Goal: Feedback & Contribution: Leave review/rating

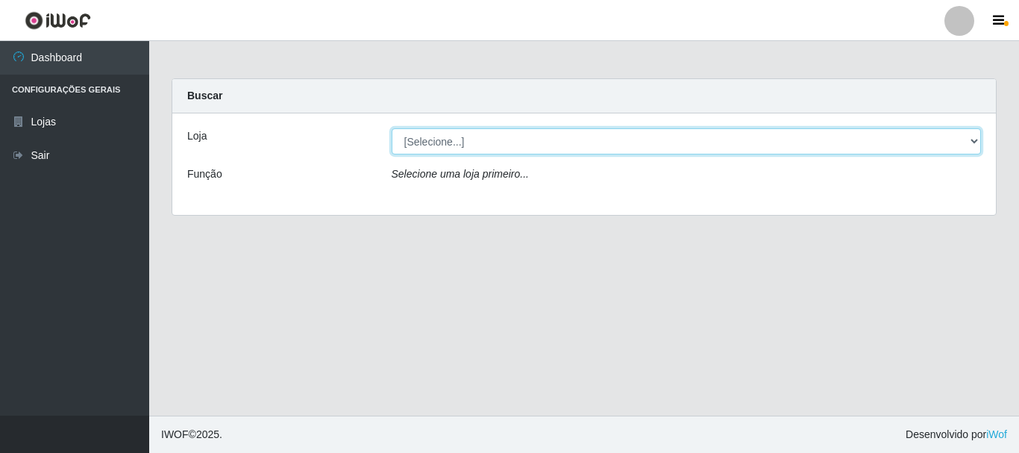
click at [970, 141] on select "[Selecione...] O Cestão - [GEOGRAPHIC_DATA]" at bounding box center [687, 141] width 590 height 26
select select "238"
click at [392, 128] on select "[Selecione...] O Cestão - [GEOGRAPHIC_DATA]" at bounding box center [687, 141] width 590 height 26
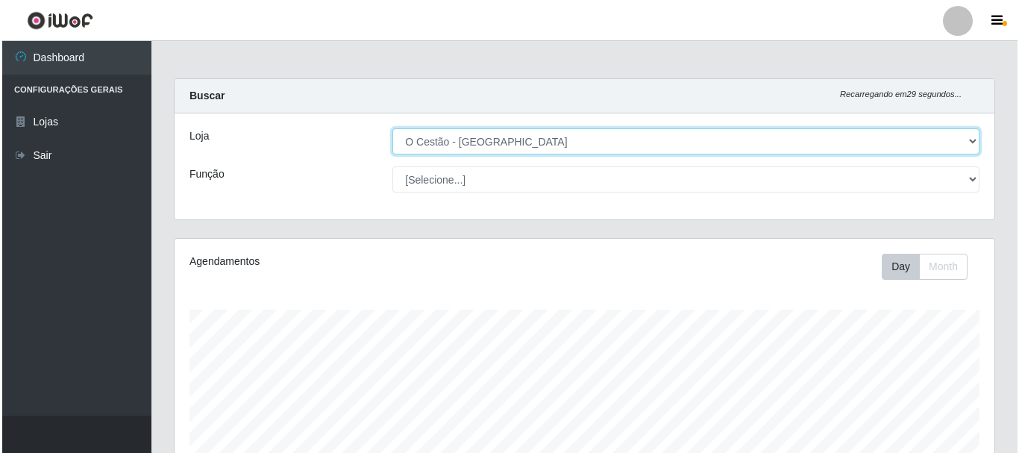
scroll to position [427, 0]
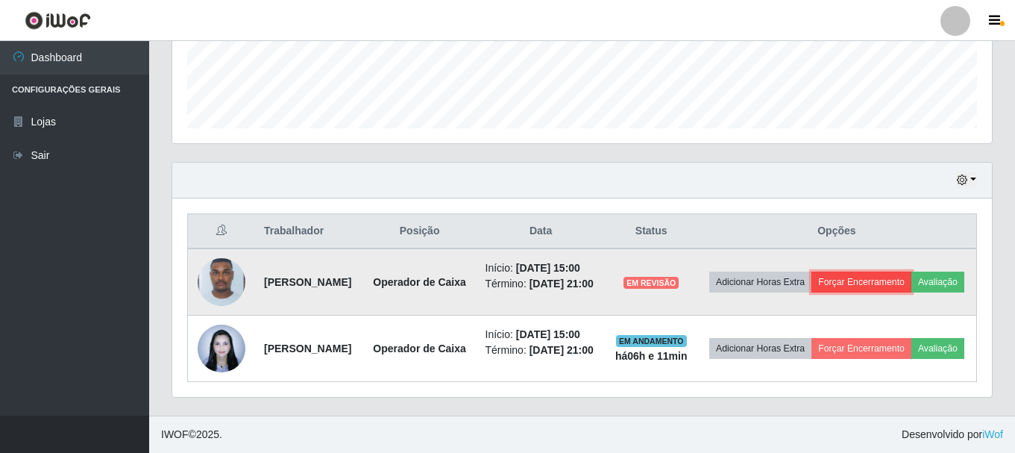
click at [879, 271] on button "Forçar Encerramento" at bounding box center [861, 281] width 100 height 21
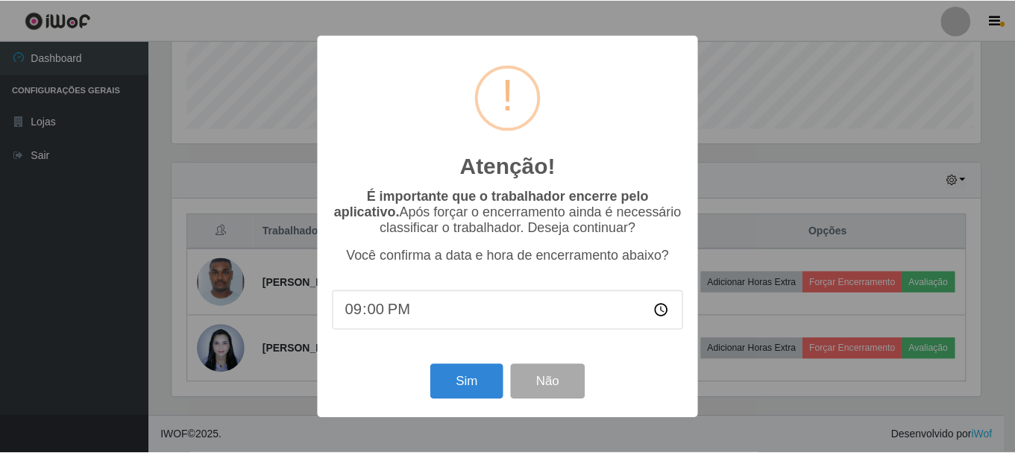
scroll to position [310, 812]
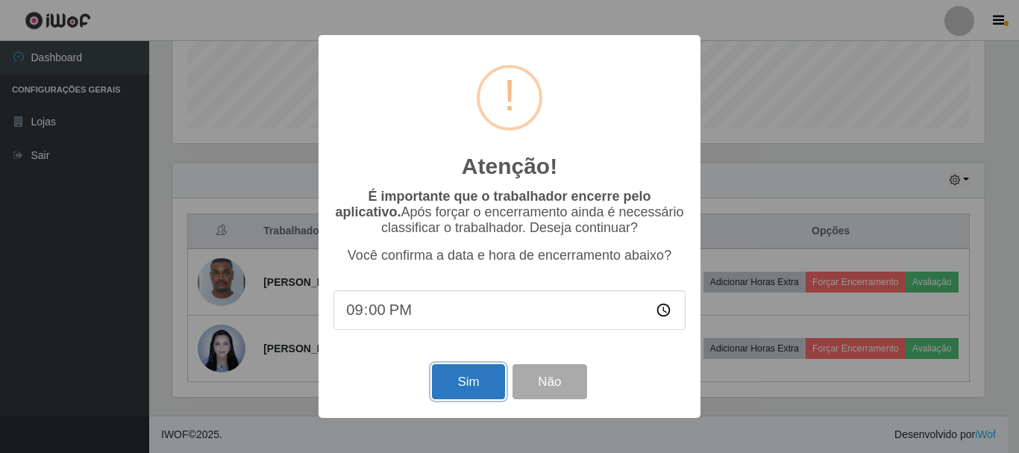
click at [471, 389] on button "Sim" at bounding box center [468, 381] width 72 height 35
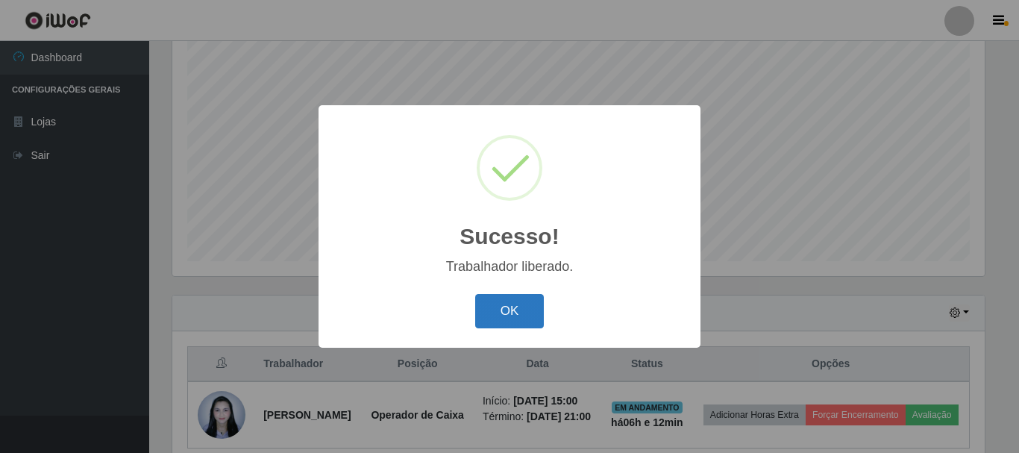
click at [518, 319] on button "OK" at bounding box center [509, 311] width 69 height 35
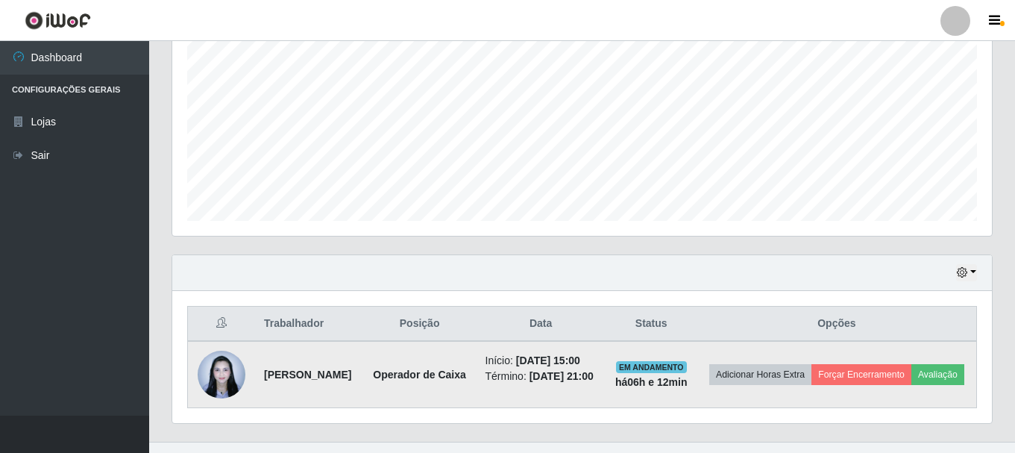
scroll to position [350, 0]
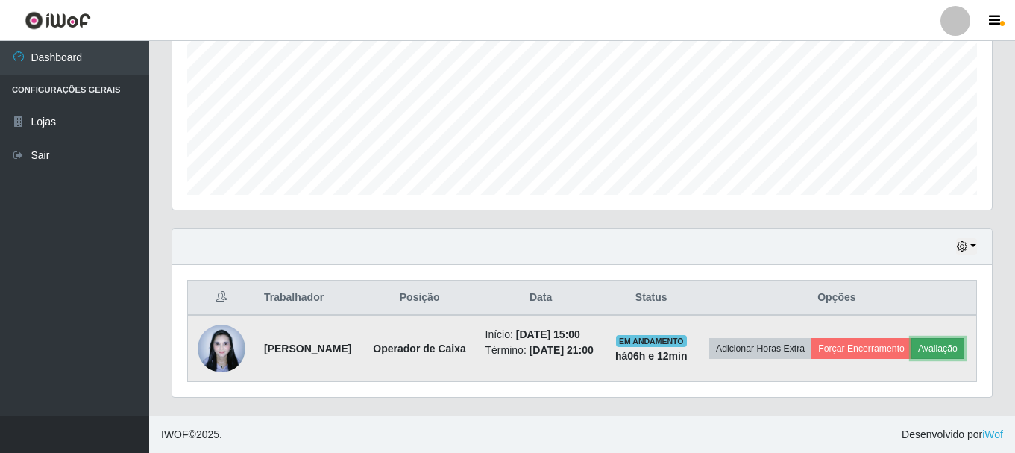
click at [911, 359] on button "Avaliação" at bounding box center [937, 348] width 53 height 21
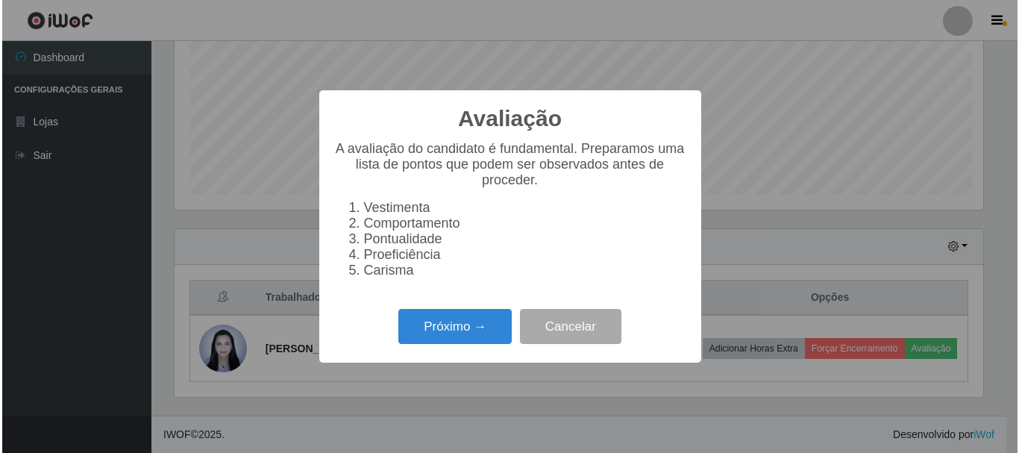
scroll to position [310, 812]
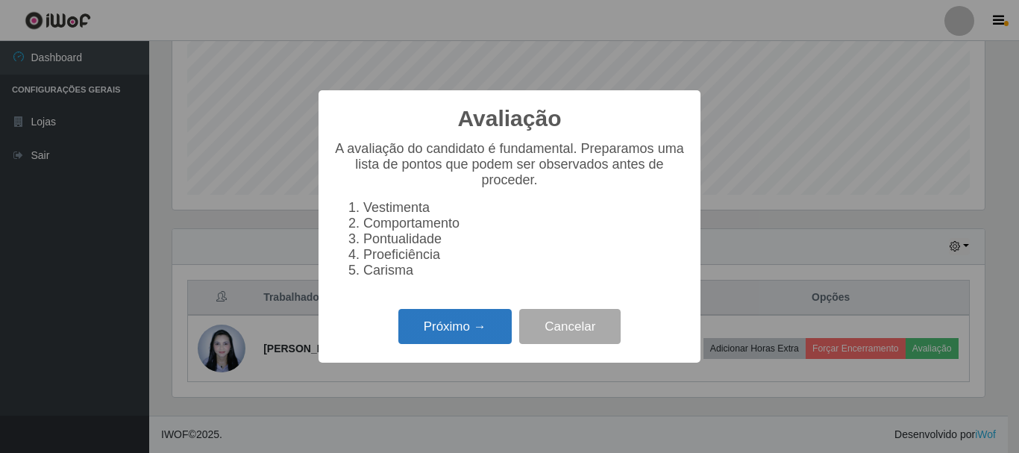
click at [433, 324] on button "Próximo →" at bounding box center [454, 326] width 113 height 35
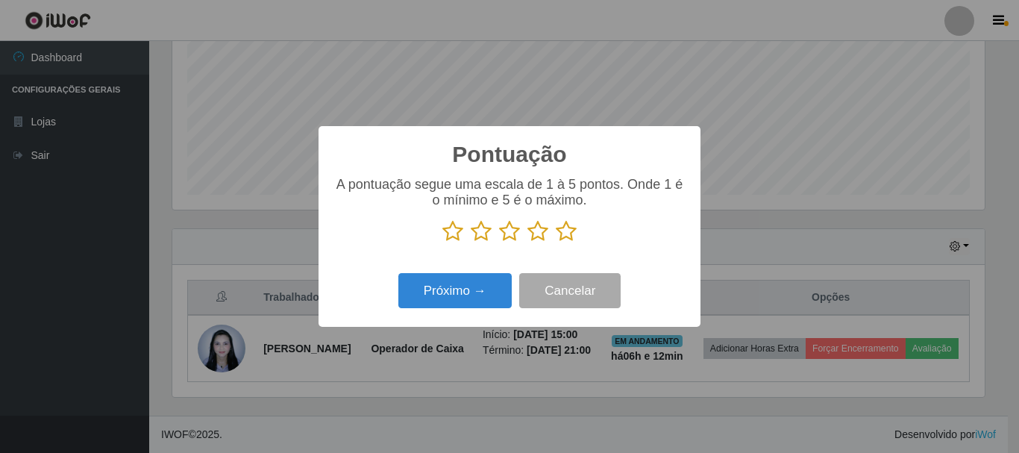
click at [509, 237] on icon at bounding box center [509, 231] width 21 height 22
click at [499, 242] on input "radio" at bounding box center [499, 242] width 0 height 0
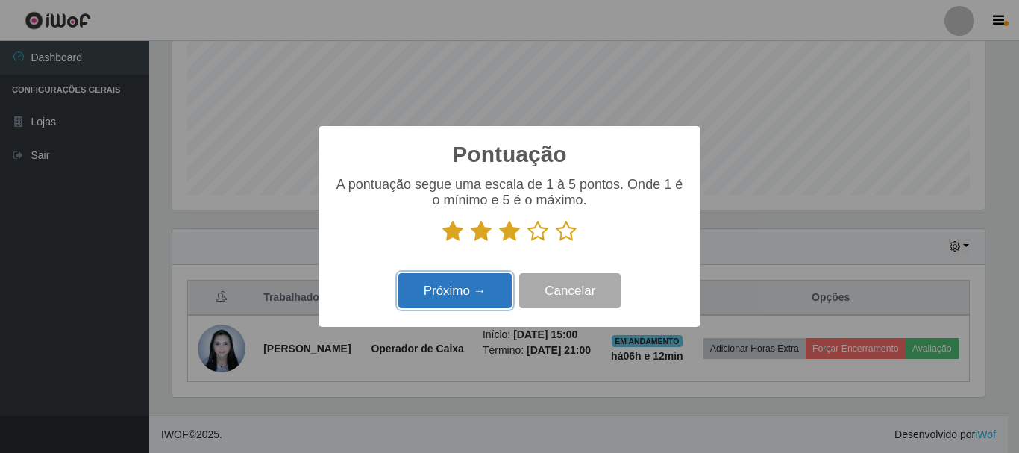
click at [492, 290] on button "Próximo →" at bounding box center [454, 290] width 113 height 35
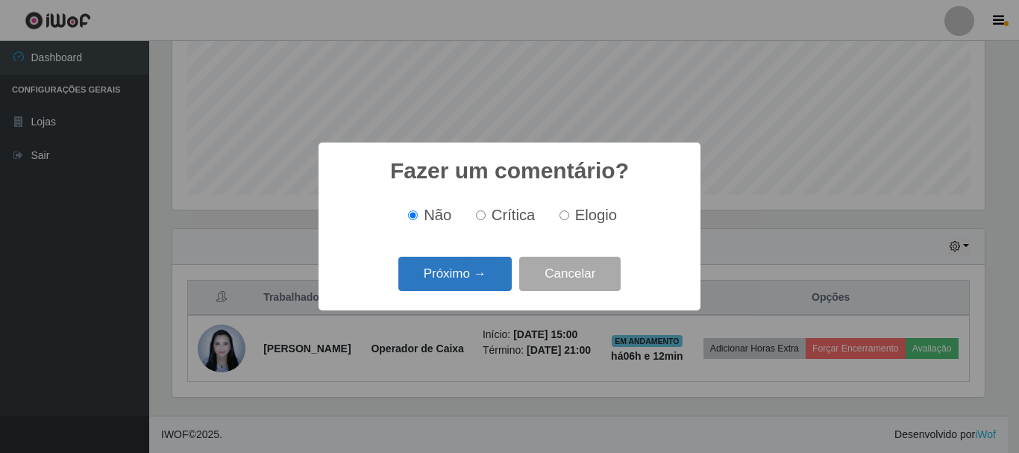
click at [506, 285] on button "Próximo →" at bounding box center [454, 274] width 113 height 35
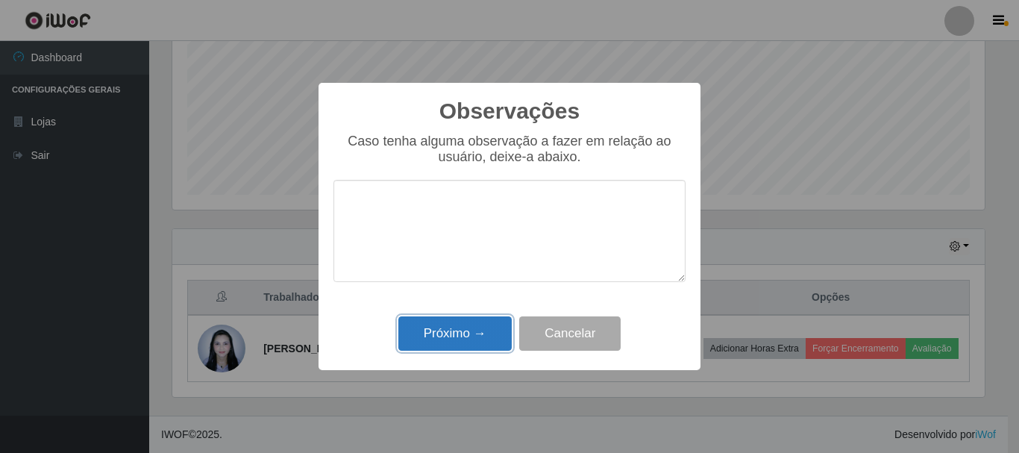
click at [489, 331] on button "Próximo →" at bounding box center [454, 333] width 113 height 35
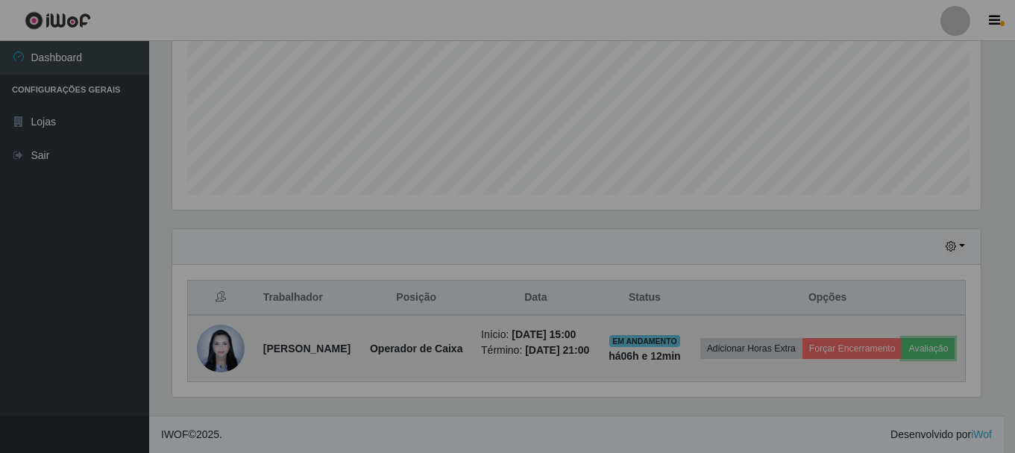
scroll to position [310, 820]
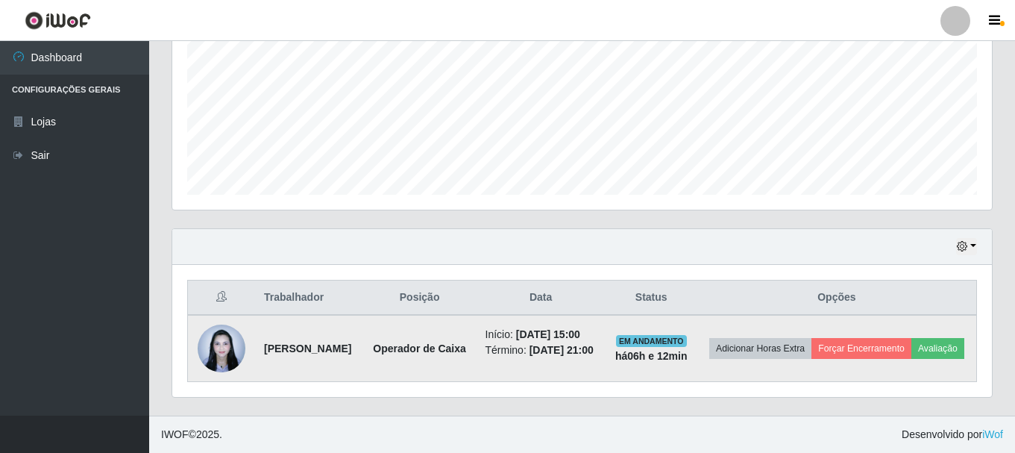
click at [221, 339] on img at bounding box center [222, 347] width 48 height 63
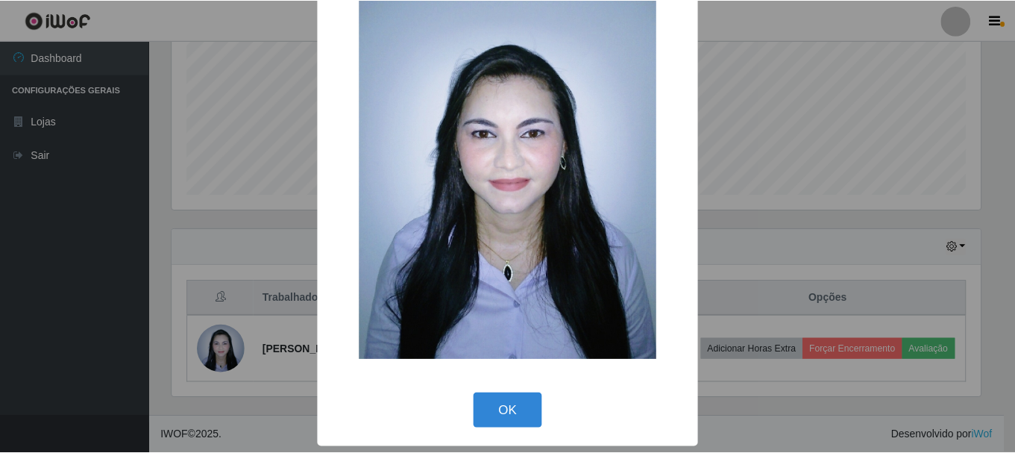
scroll to position [75, 0]
click at [509, 406] on button "OK" at bounding box center [509, 409] width 69 height 35
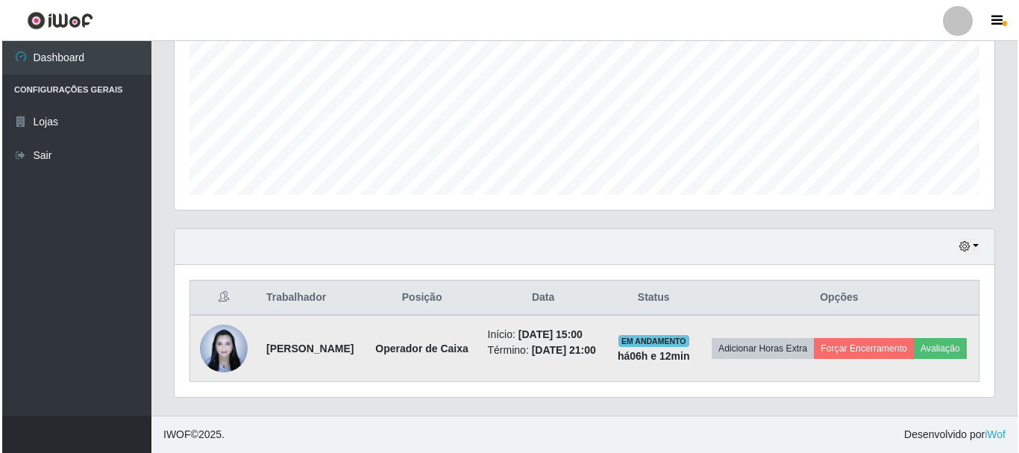
scroll to position [339, 0]
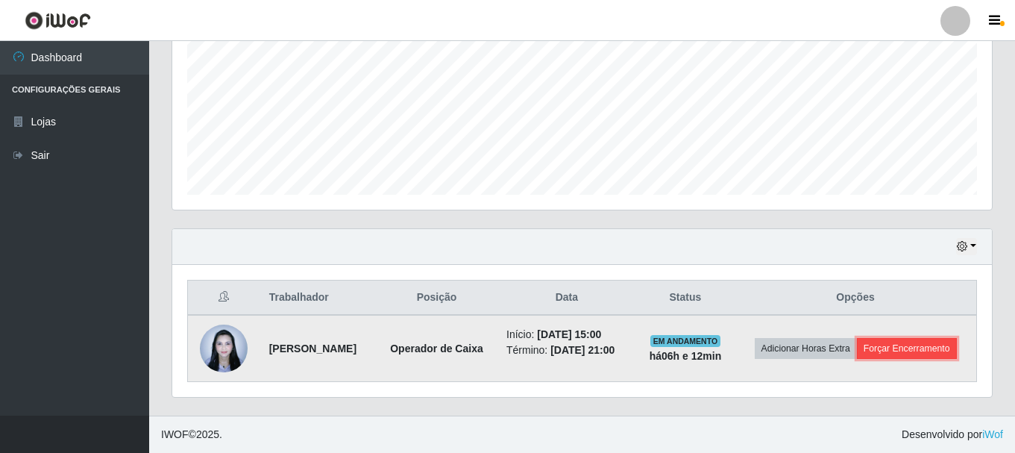
click at [885, 351] on button "Forçar Encerramento" at bounding box center [907, 348] width 100 height 21
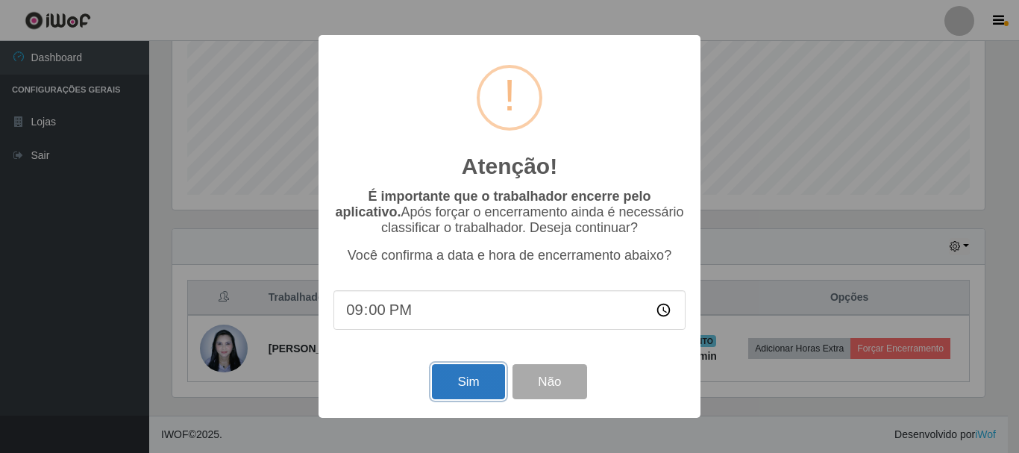
click at [465, 393] on button "Sim" at bounding box center [468, 381] width 72 height 35
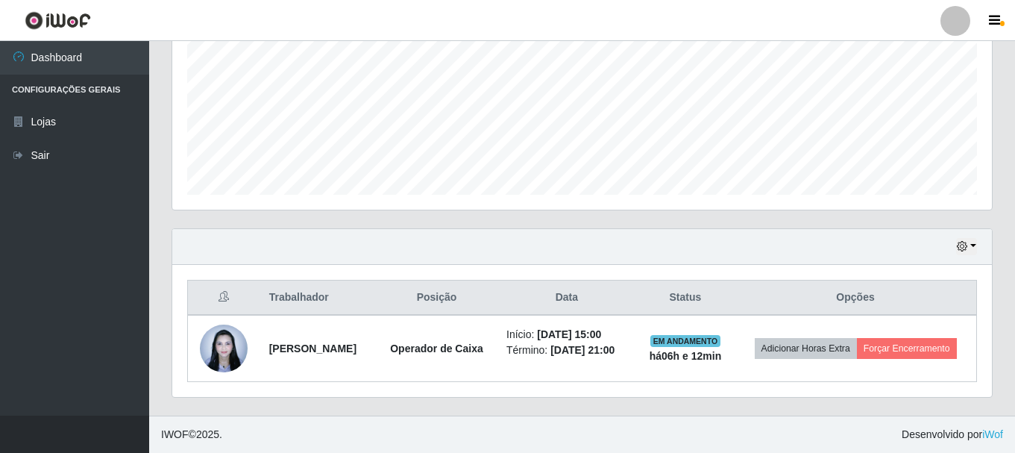
scroll to position [0, 0]
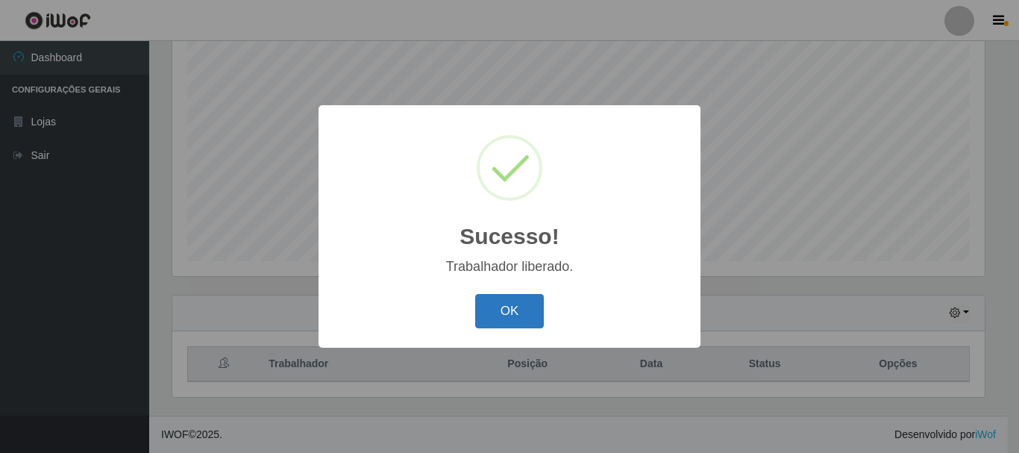
click at [475, 308] on button "OK" at bounding box center [509, 311] width 69 height 35
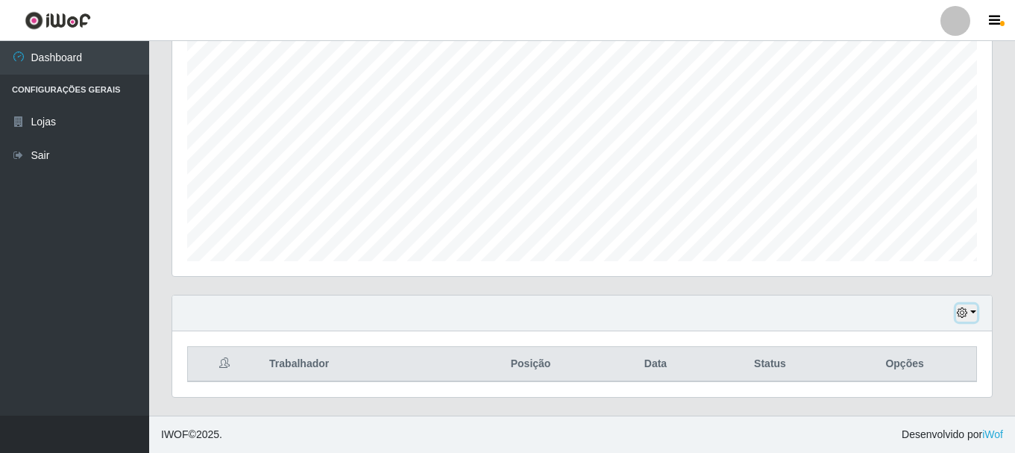
click at [972, 310] on button "button" at bounding box center [966, 312] width 21 height 17
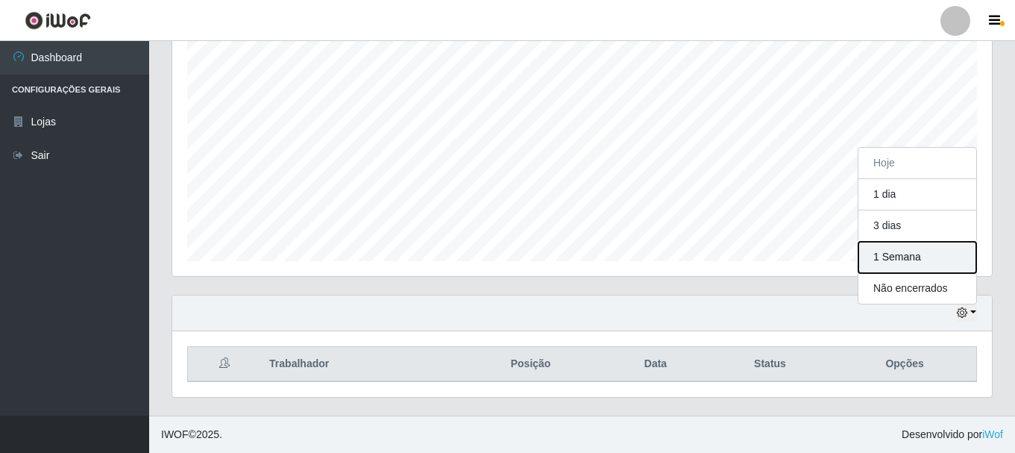
click at [940, 260] on button "1 Semana" at bounding box center [917, 257] width 118 height 31
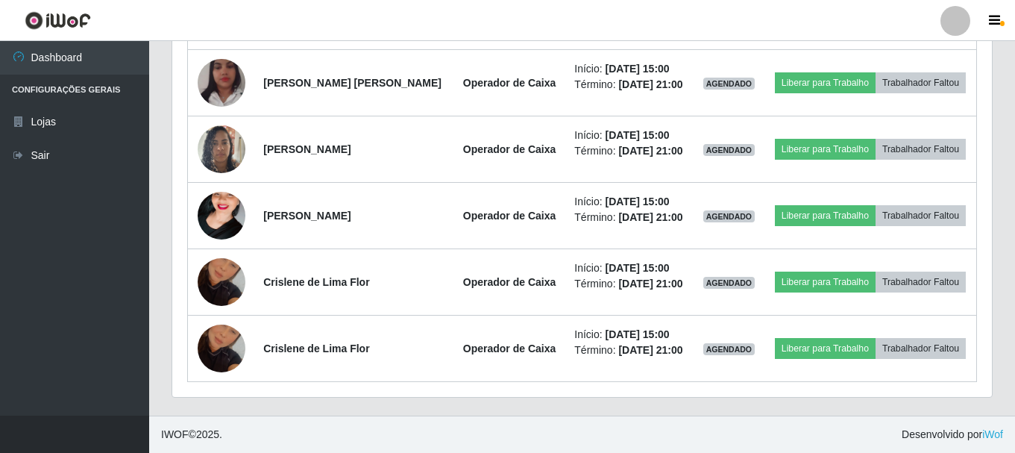
click at [701, 436] on footer "IWOF © 2025 . Desenvolvido por iWof" at bounding box center [582, 433] width 866 height 37
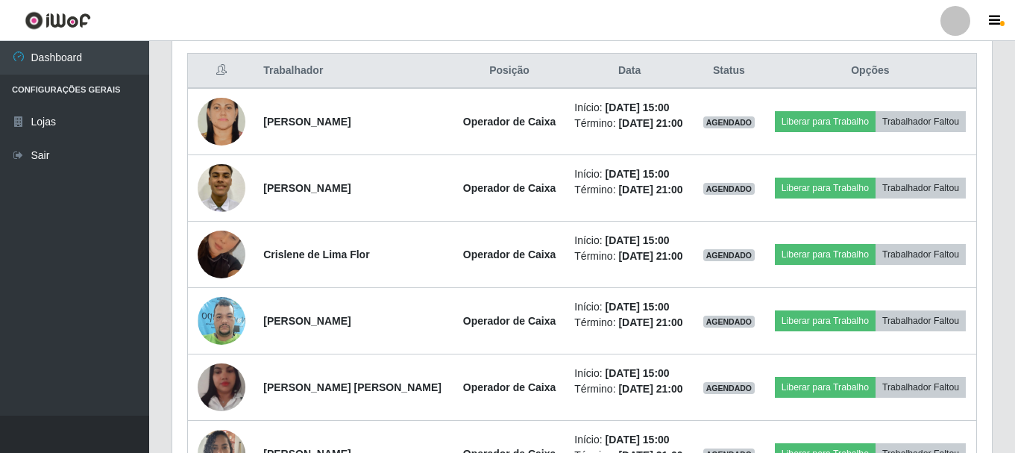
scroll to position [422, 0]
